Goal: Task Accomplishment & Management: Manage account settings

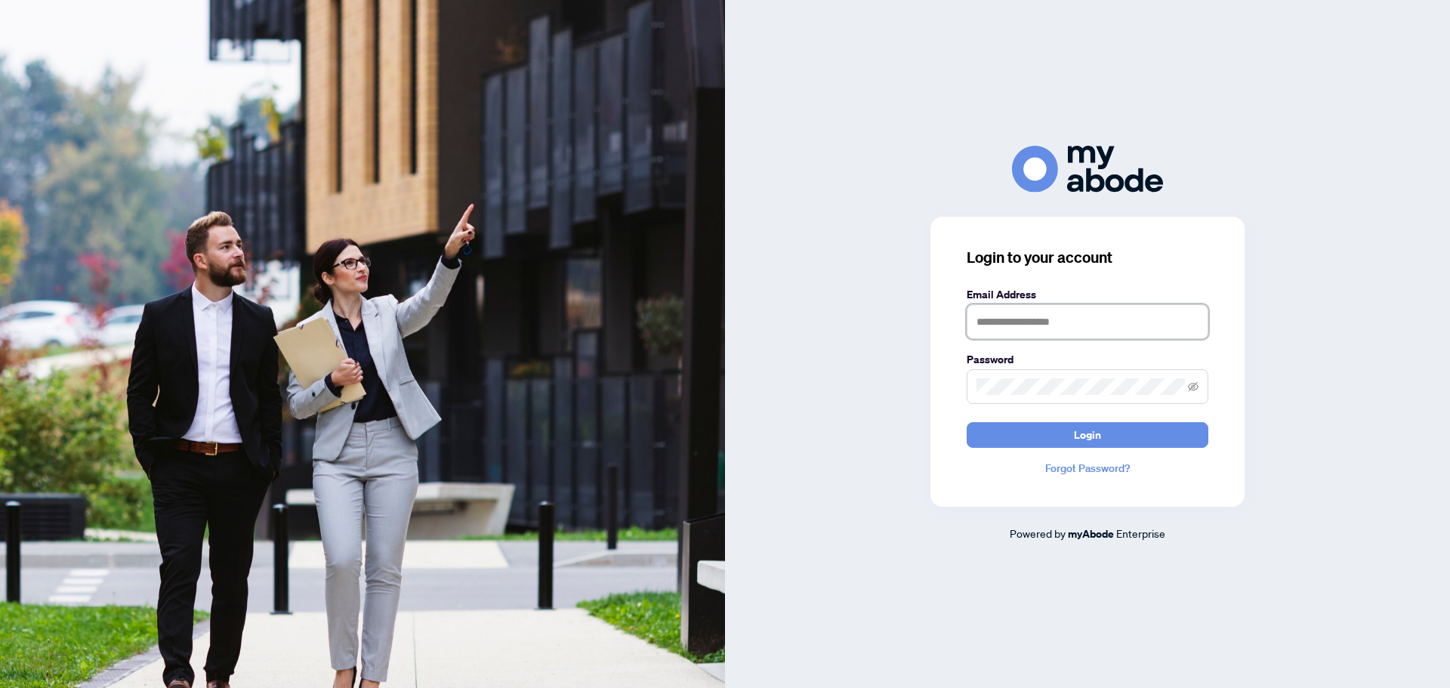
type input "**********"
click at [1015, 430] on button "Login" at bounding box center [1087, 435] width 242 height 26
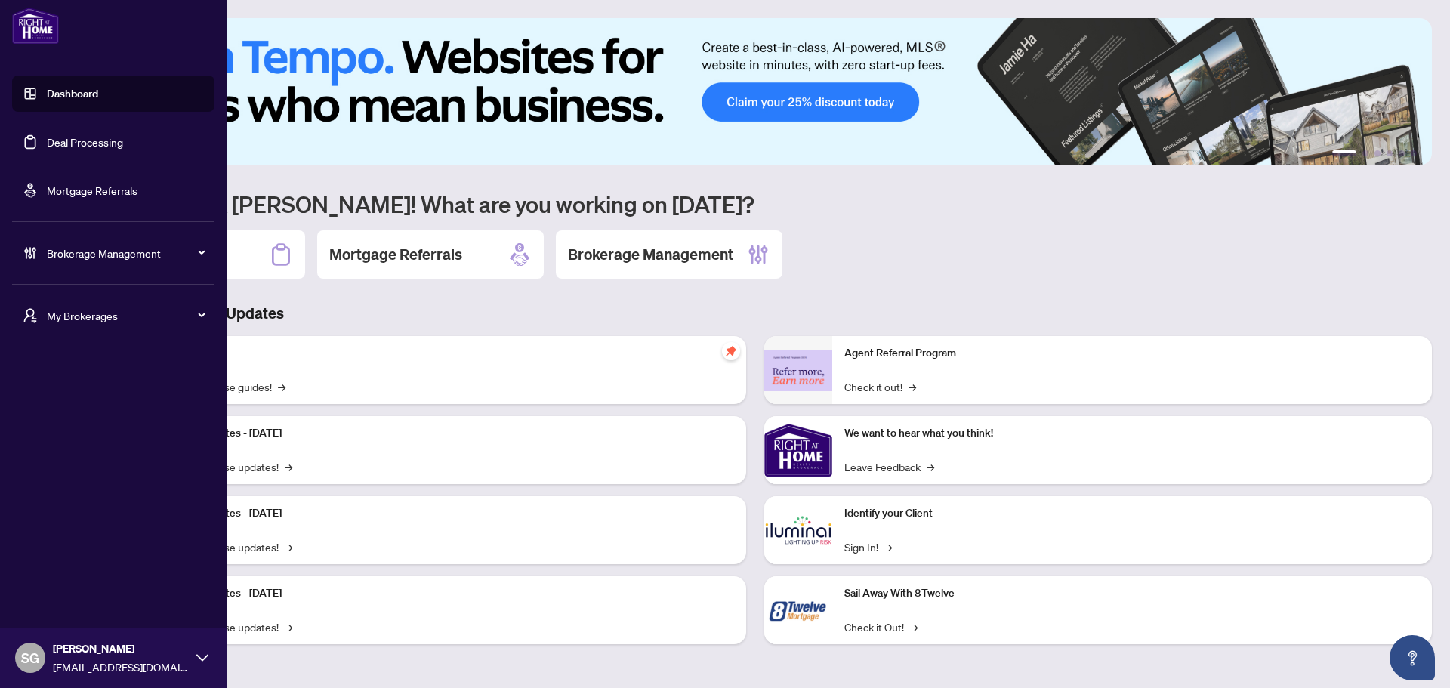
click at [81, 144] on link "Deal Processing" at bounding box center [85, 142] width 76 height 14
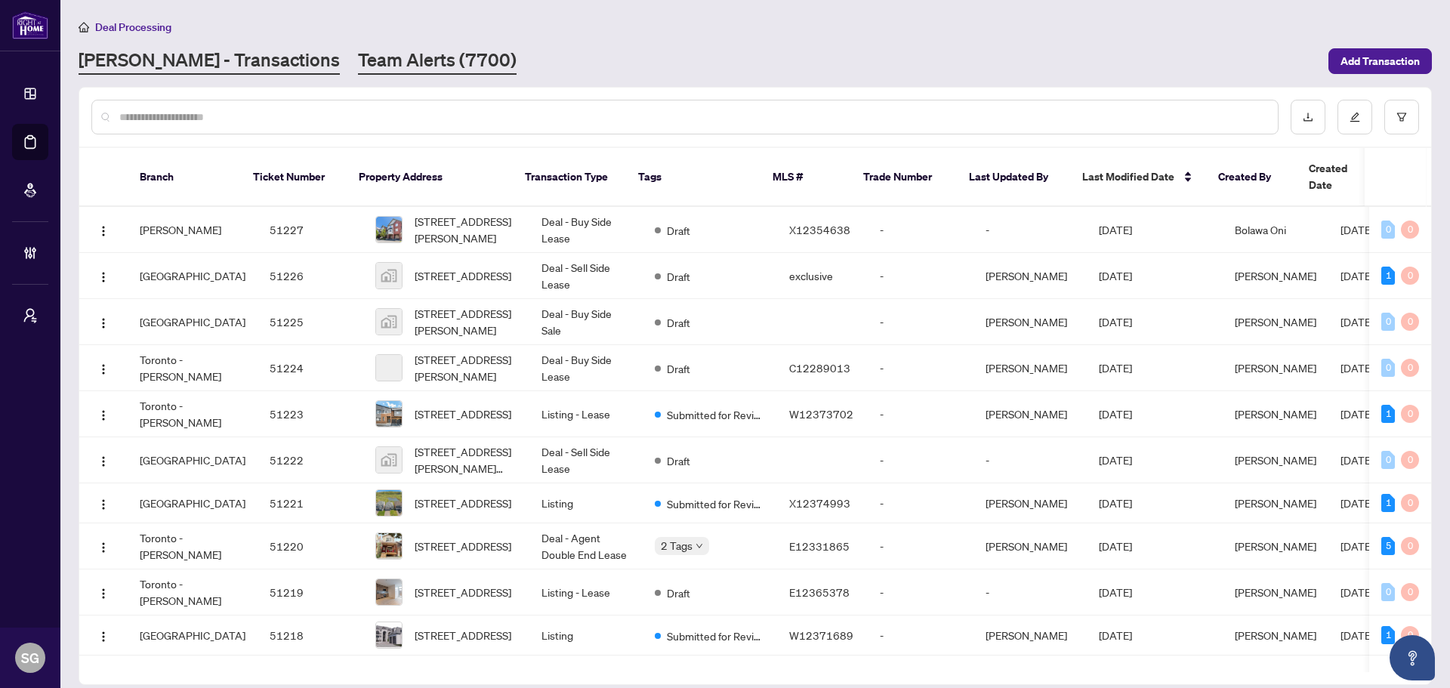
click at [358, 55] on link "Team Alerts (7700)" at bounding box center [437, 61] width 159 height 27
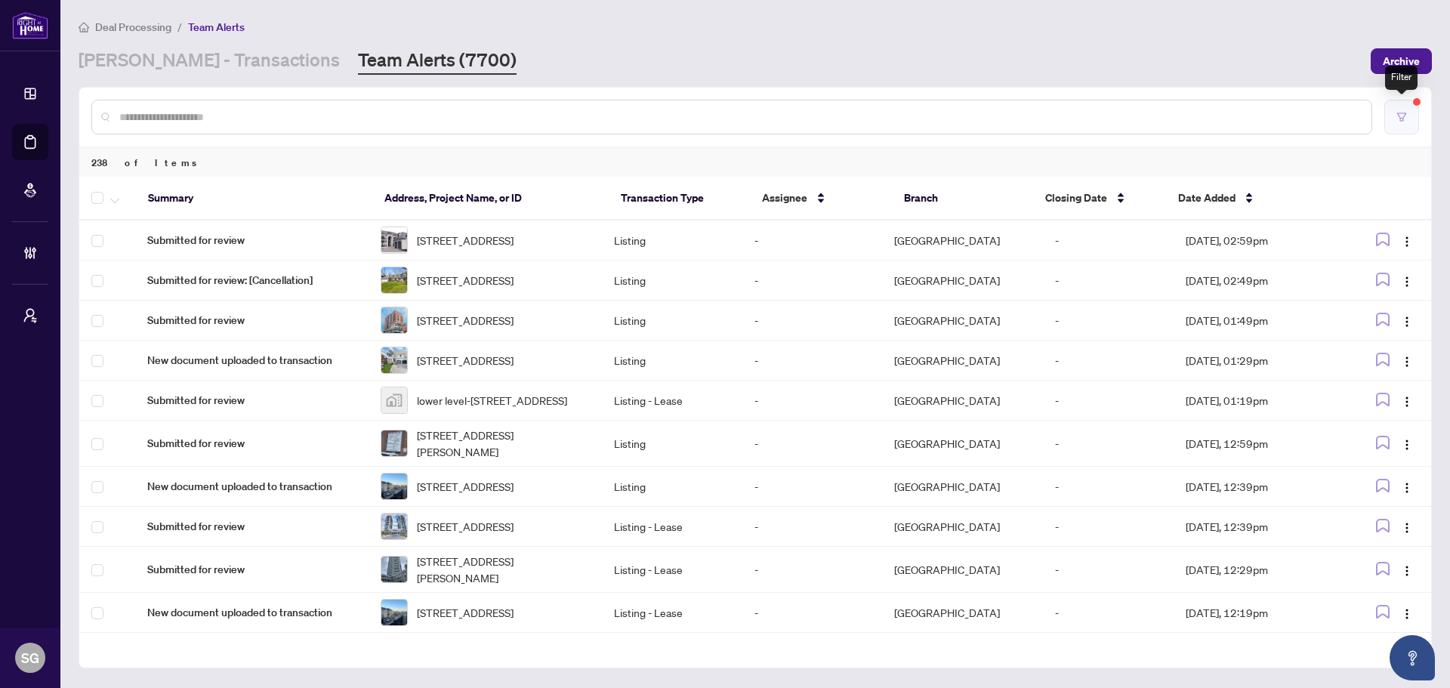
click at [1410, 124] on button "button" at bounding box center [1401, 117] width 35 height 35
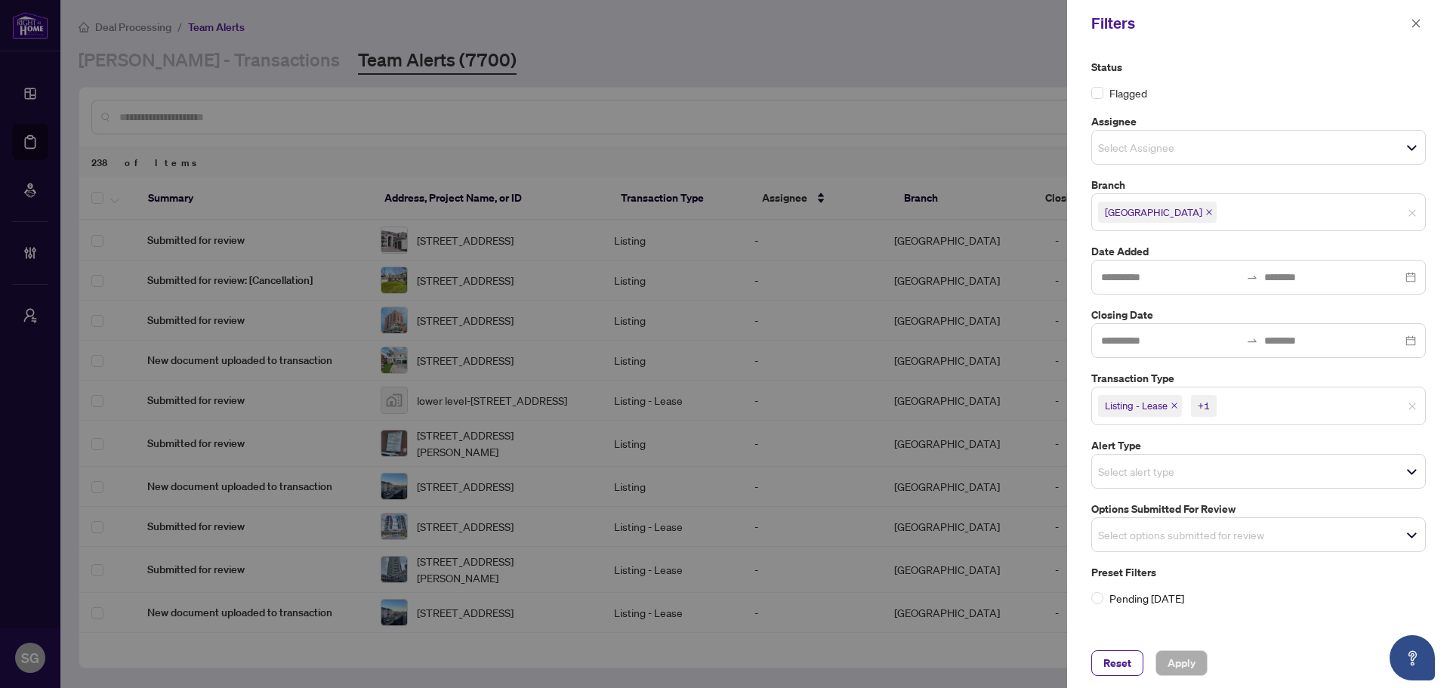
click at [759, 44] on div at bounding box center [725, 344] width 1450 height 688
click at [1410, 17] on span "button" at bounding box center [1415, 23] width 11 height 24
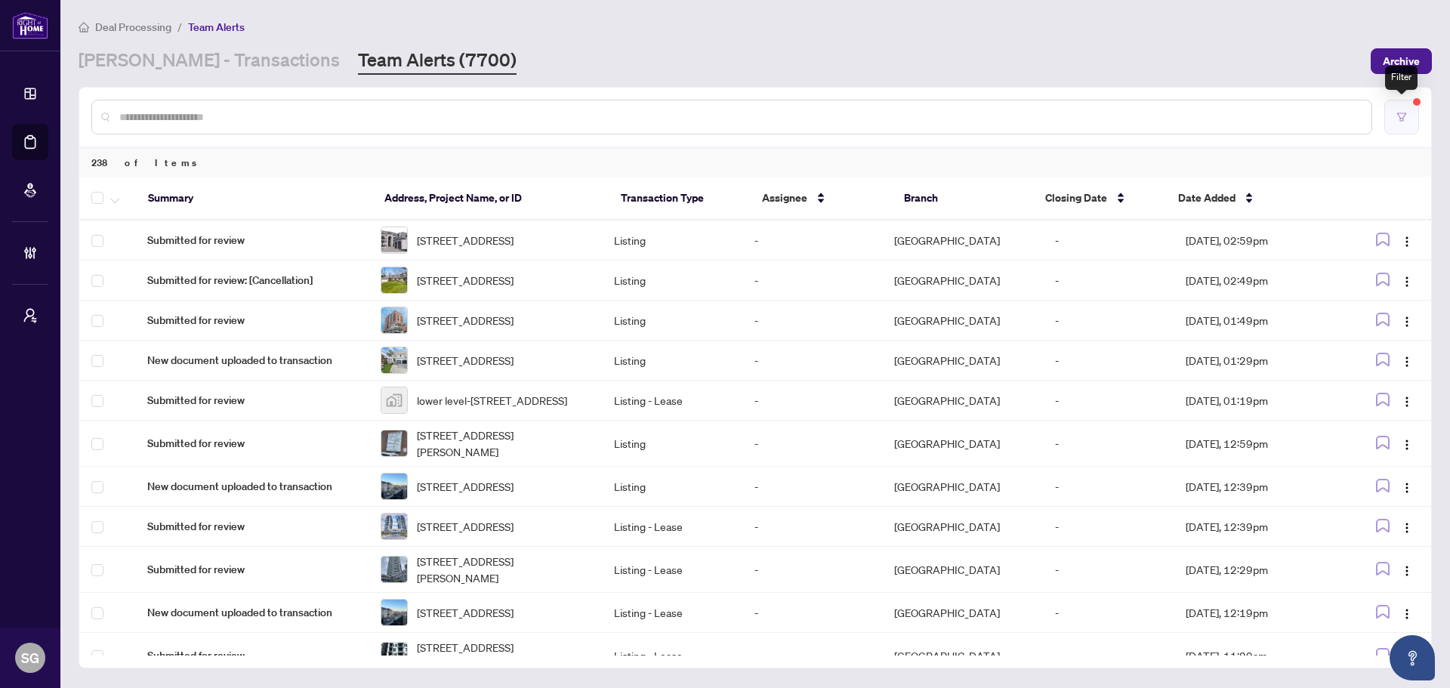
click at [1410, 120] on button "button" at bounding box center [1401, 117] width 35 height 35
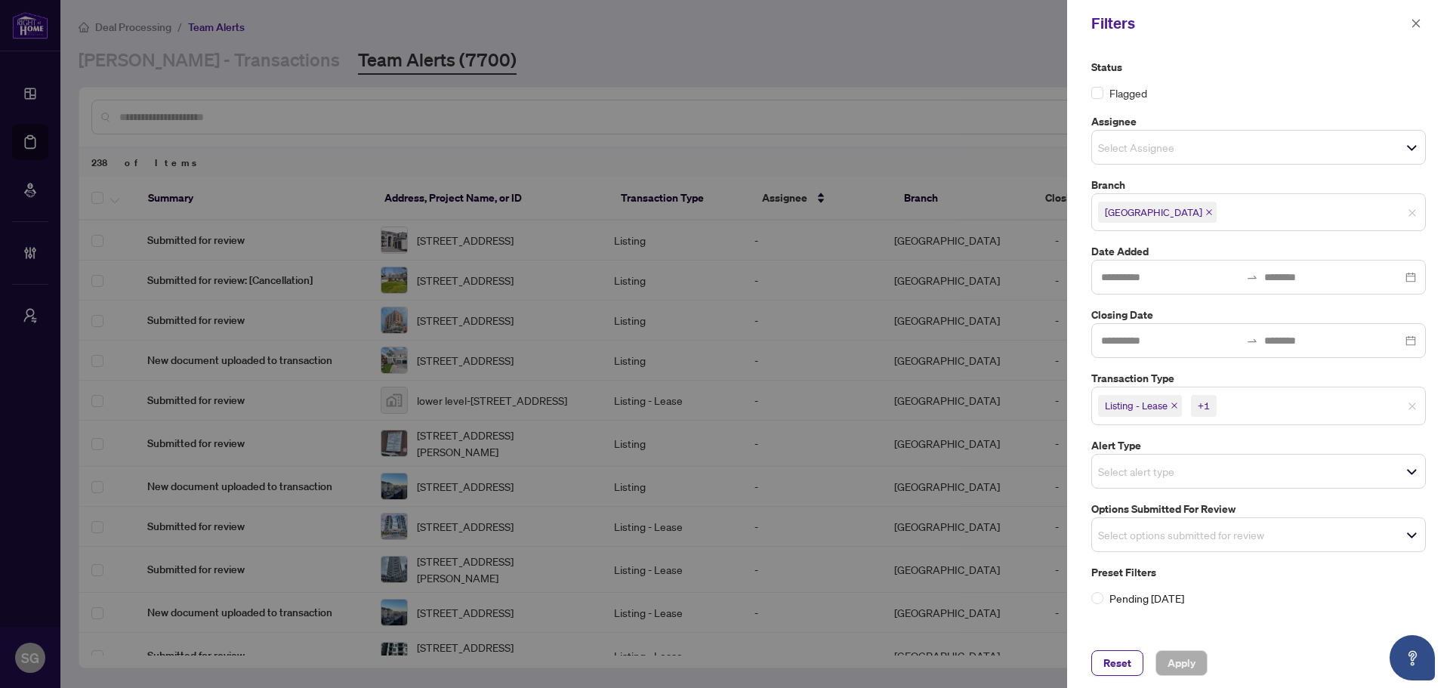
click at [1175, 518] on div "Select options submitted for review" at bounding box center [1258, 534] width 334 height 35
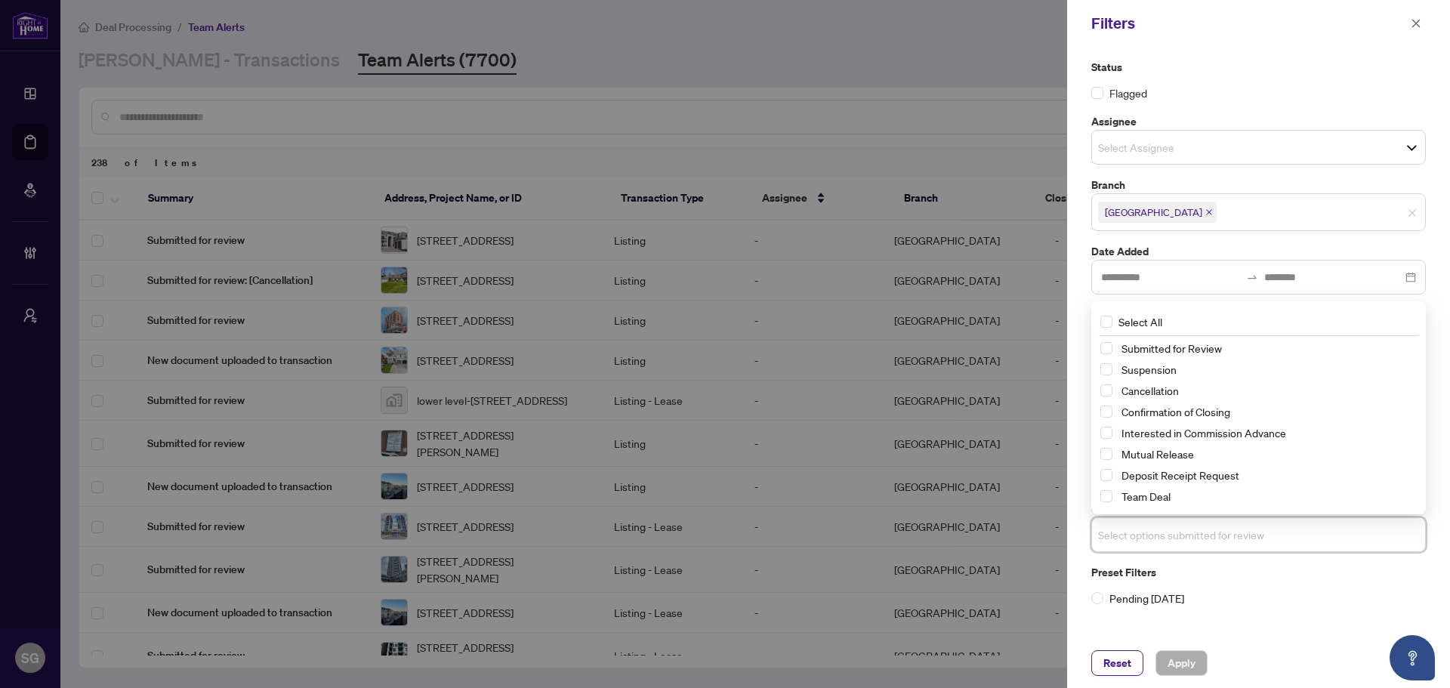
click at [806, 102] on div at bounding box center [725, 344] width 1450 height 688
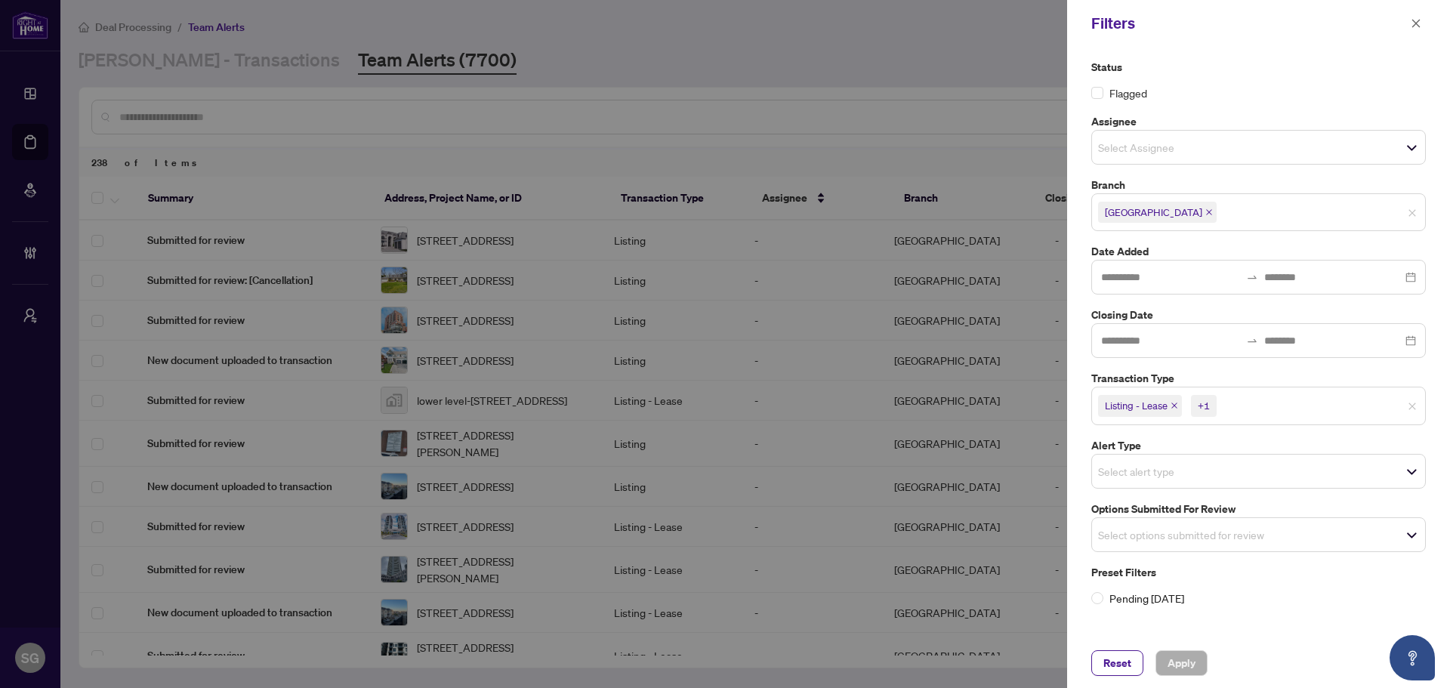
click at [297, 365] on div at bounding box center [725, 344] width 1450 height 688
click at [258, 355] on div at bounding box center [725, 344] width 1450 height 688
click at [1419, 23] on icon "close" at bounding box center [1415, 23] width 11 height 11
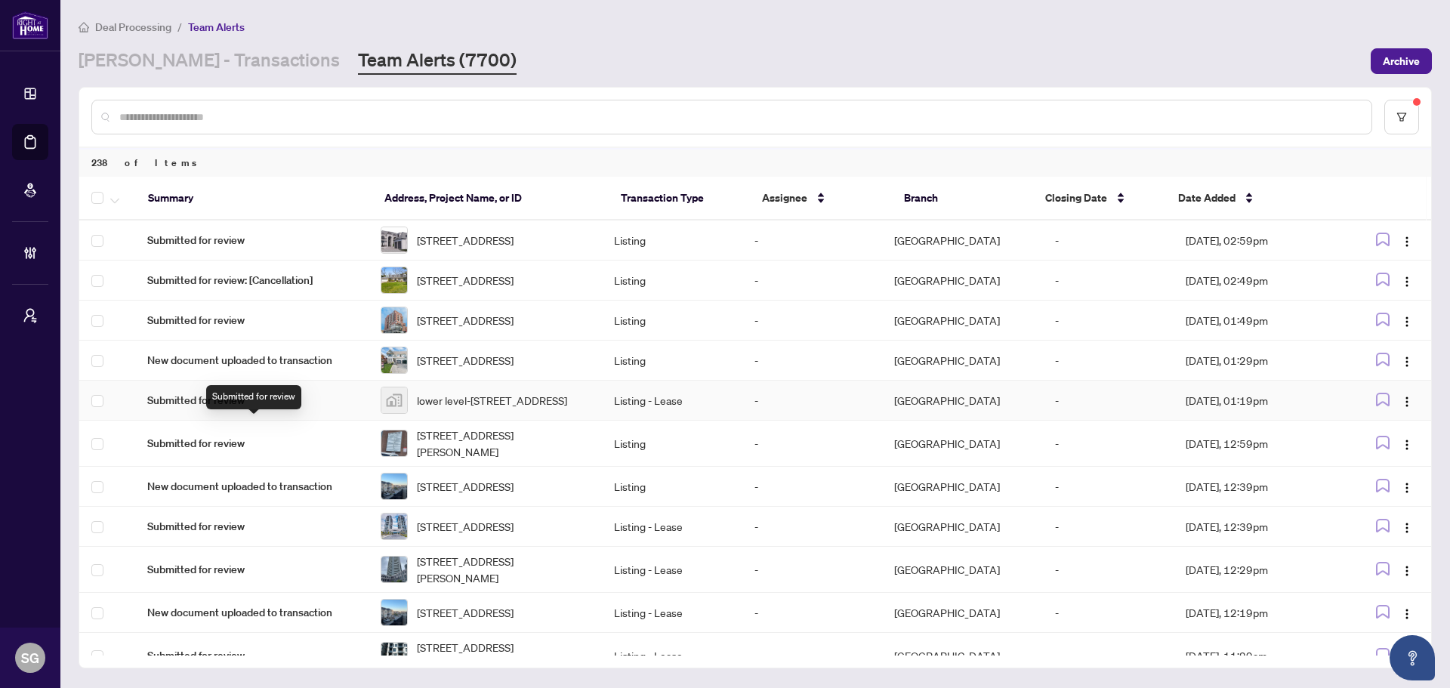
click at [222, 408] on span "Submitted for review" at bounding box center [251, 400] width 209 height 17
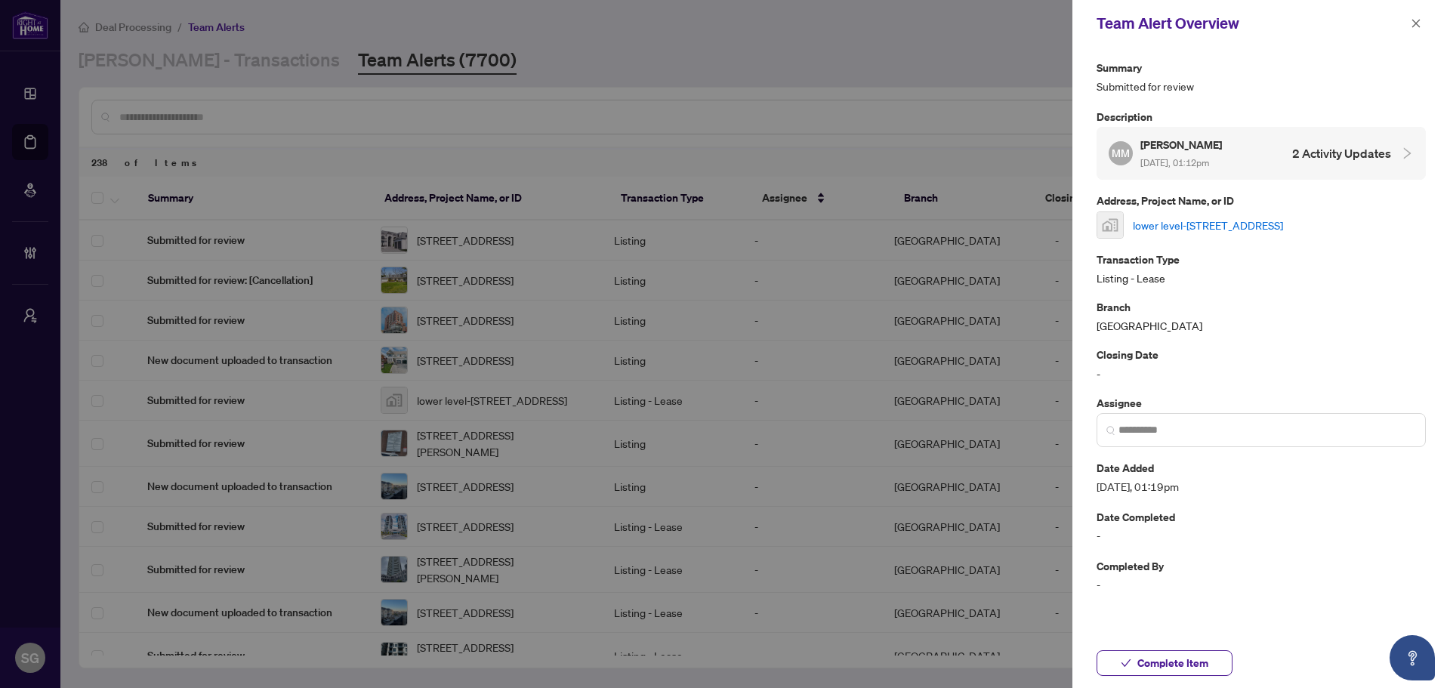
click at [1283, 221] on link "lower level-[STREET_ADDRESS]" at bounding box center [1208, 225] width 150 height 17
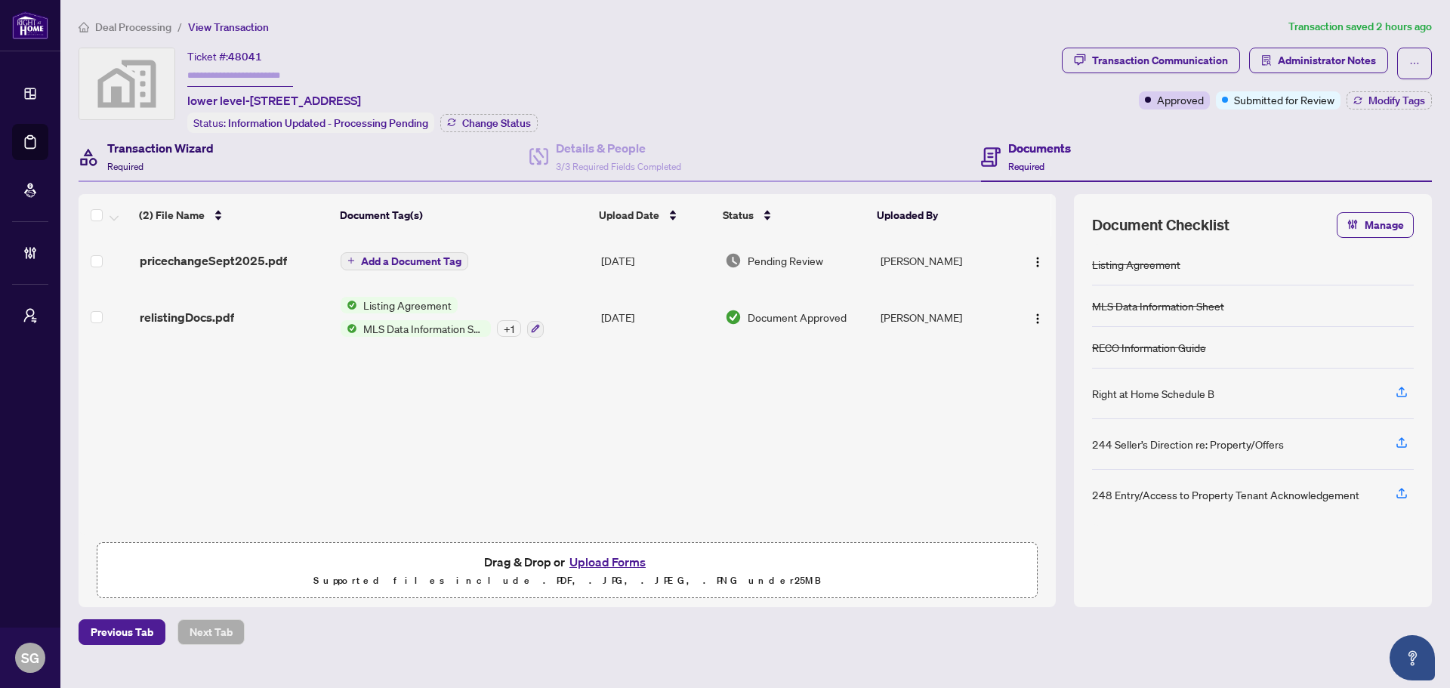
click at [165, 146] on h4 "Transaction Wizard" at bounding box center [160, 148] width 106 height 18
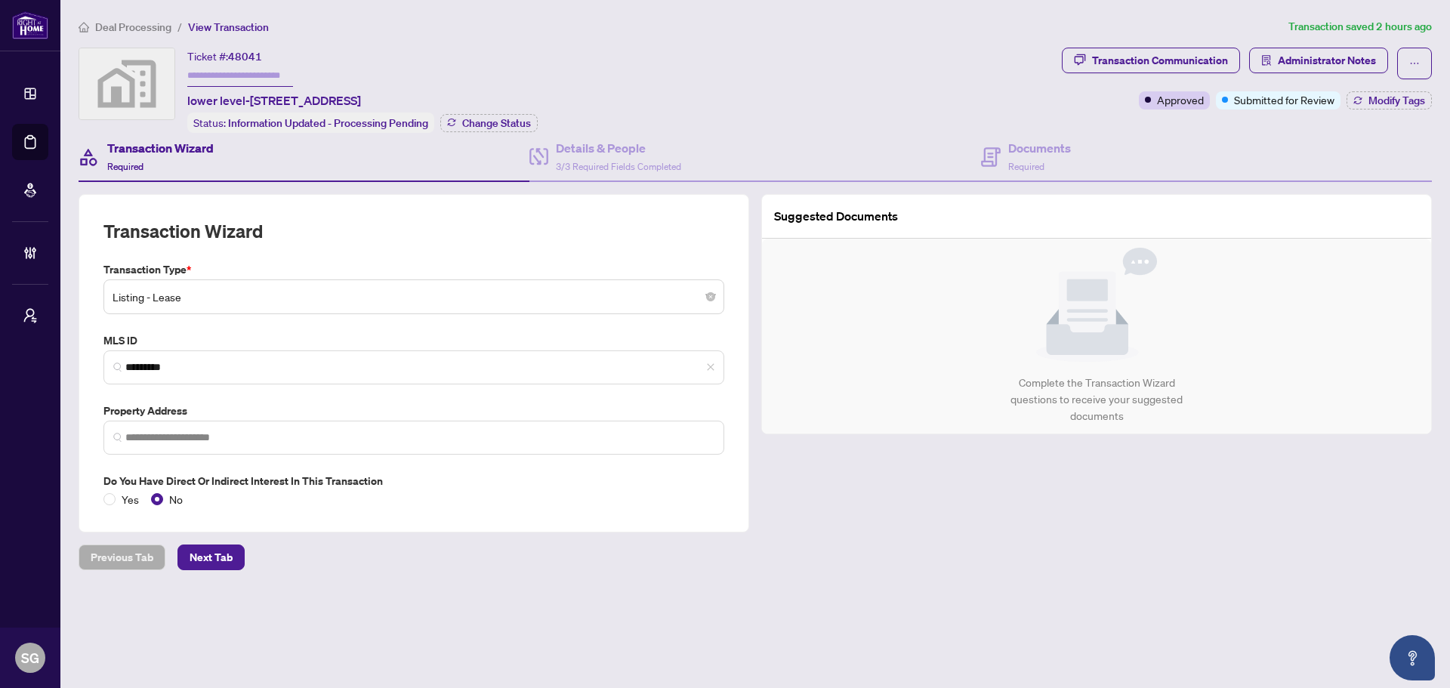
type input "**********"
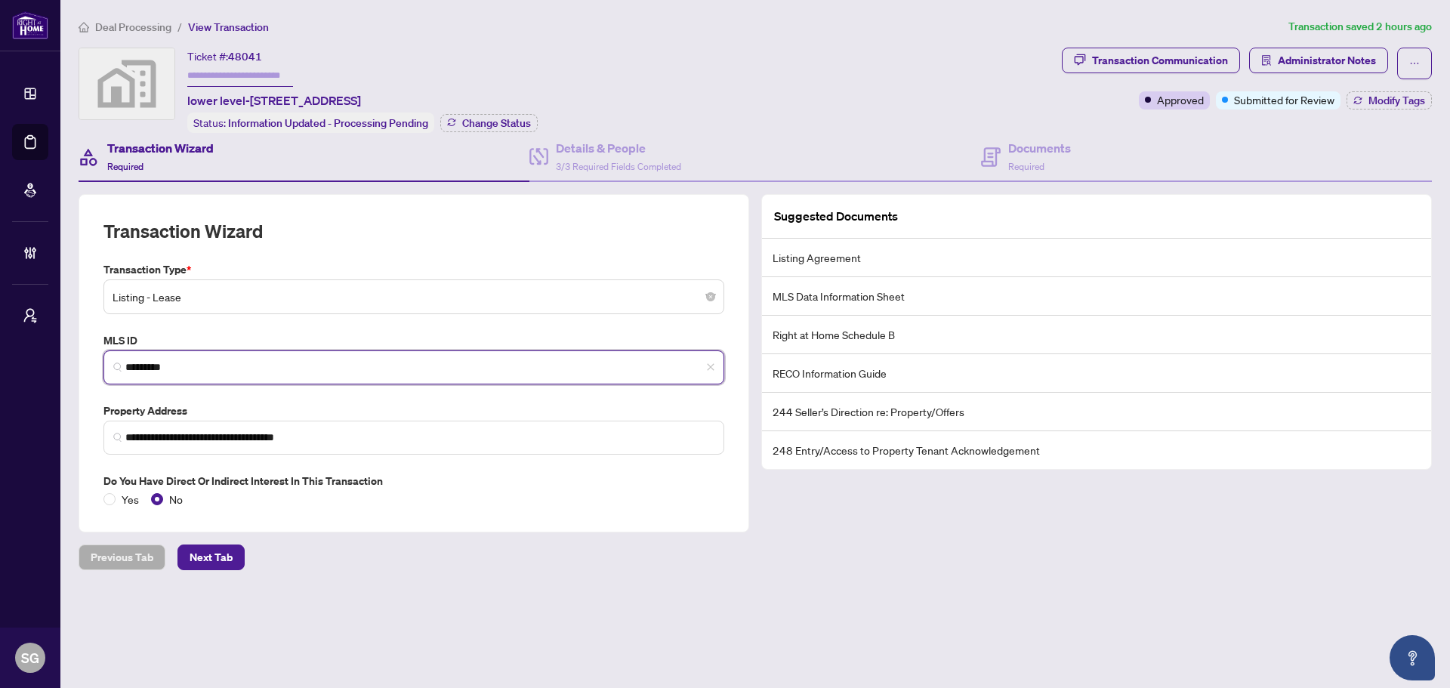
drag, startPoint x: 254, startPoint y: 364, endPoint x: -21, endPoint y: 374, distance: 275.8
click at [0, 374] on html "**********" at bounding box center [725, 344] width 1450 height 688
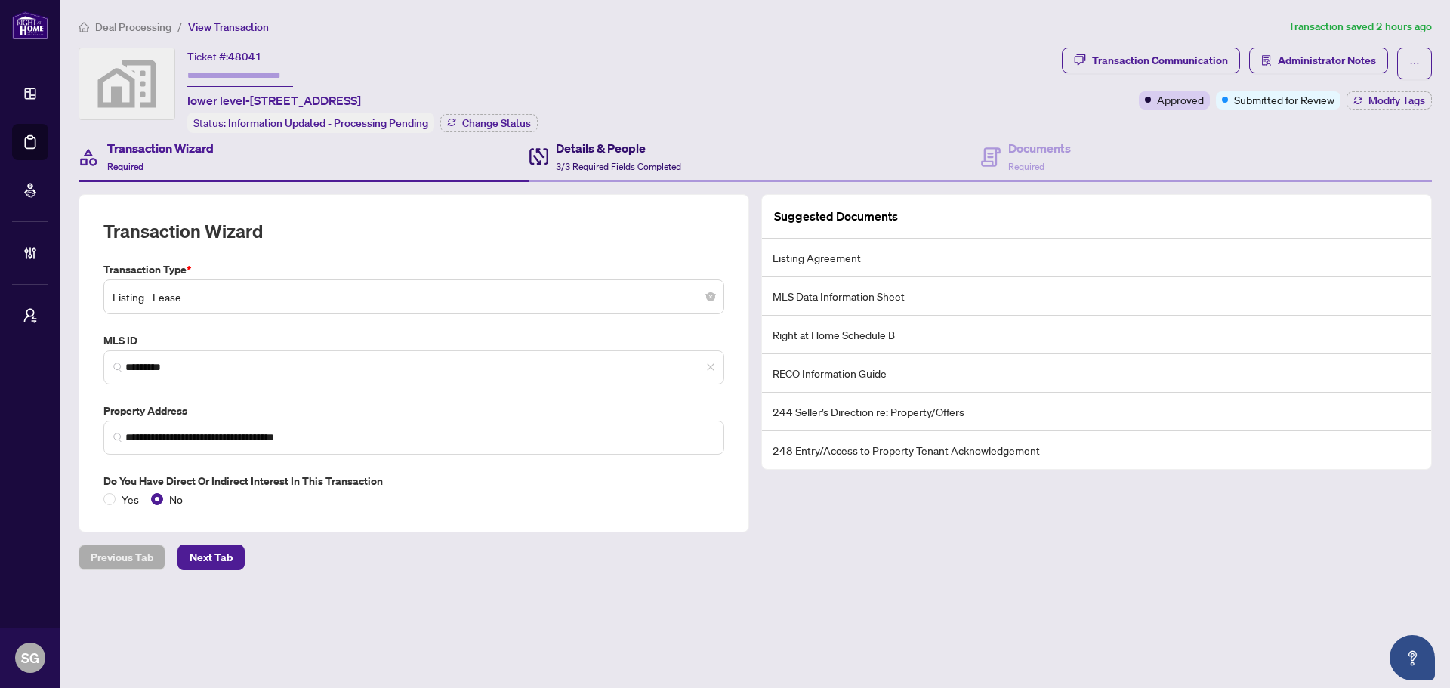
click at [675, 151] on h4 "Details & People" at bounding box center [618, 148] width 125 height 18
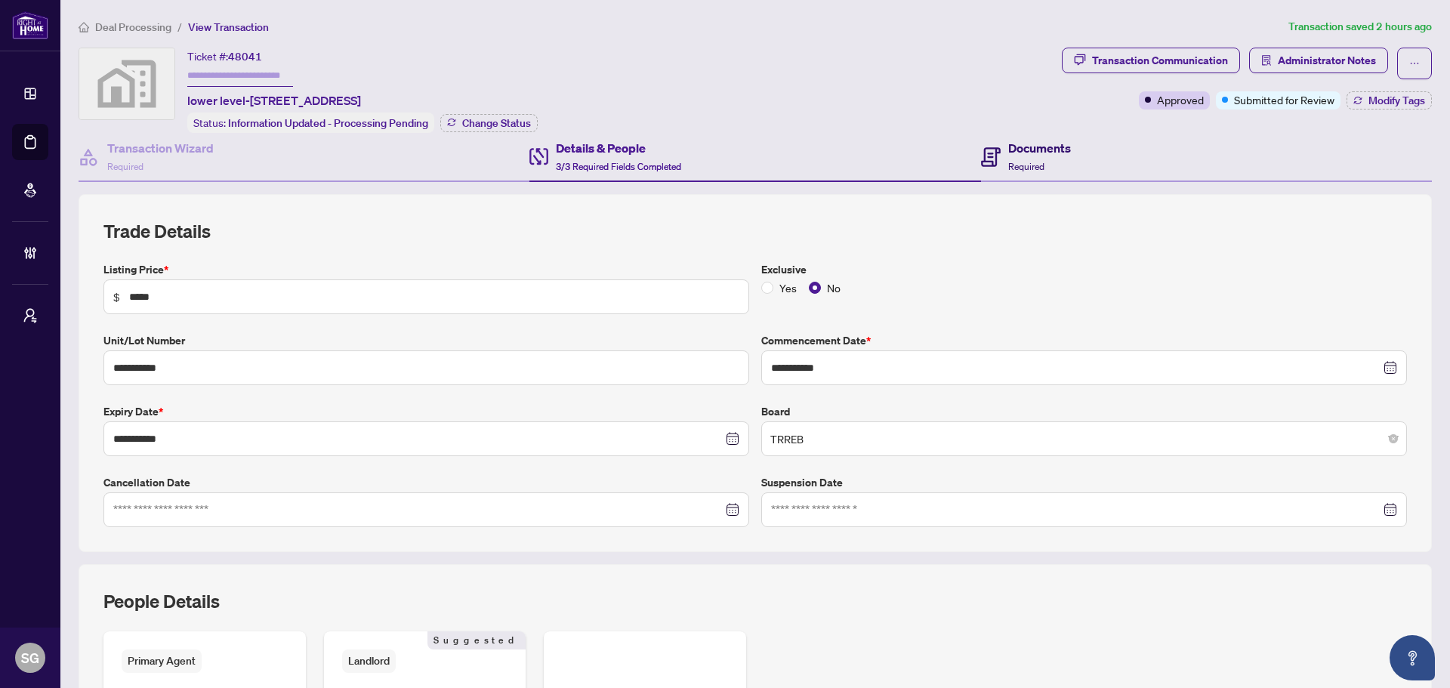
click at [1027, 154] on h4 "Documents" at bounding box center [1039, 148] width 63 height 18
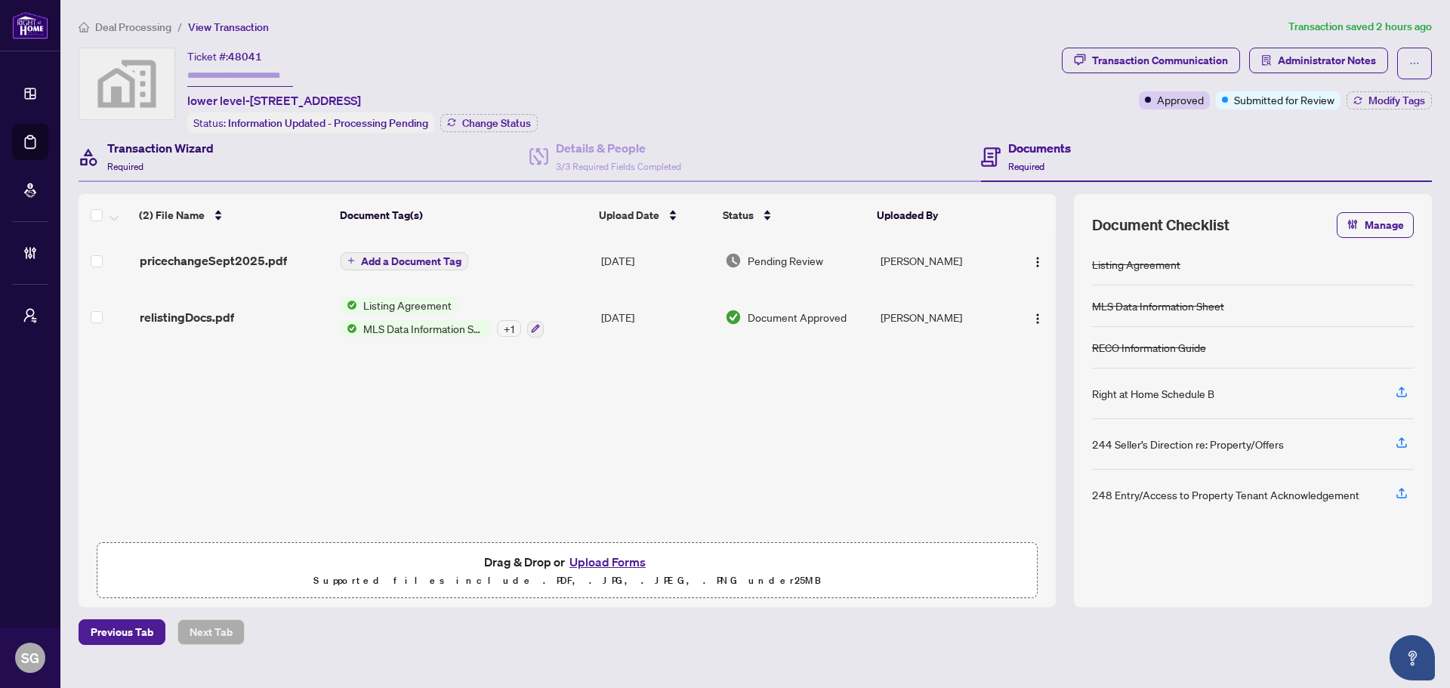
click at [180, 152] on h4 "Transaction Wizard" at bounding box center [160, 148] width 106 height 18
